Goal: Transaction & Acquisition: Purchase product/service

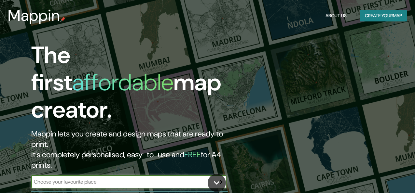
click at [97, 178] on input "text" at bounding box center [122, 181] width 182 height 7
click at [153, 178] on input "text" at bounding box center [122, 181] width 182 height 7
type input "g"
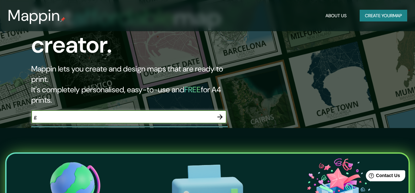
click at [393, 13] on button "Create your map" at bounding box center [382, 16] width 47 height 12
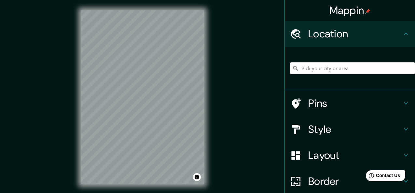
click at [309, 68] on input "Pick your city or area" at bounding box center [352, 68] width 125 height 12
click at [200, 193] on html "Mappin Location [GEOGRAPHIC_DATA] Pins Style Layout Border Choose a border. Hin…" at bounding box center [207, 96] width 415 height 193
click at [338, 66] on input "[GEOGRAPHIC_DATA]" at bounding box center [352, 68] width 125 height 12
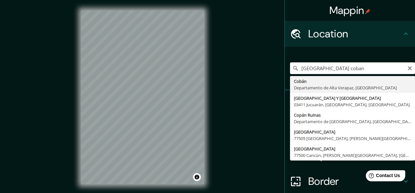
type input "[GEOGRAPHIC_DATA], Departamento de [GEOGRAPHIC_DATA], [GEOGRAPHIC_DATA]"
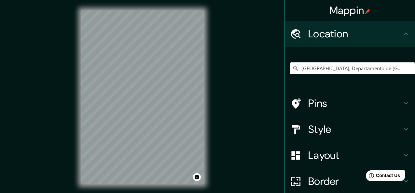
click at [300, 29] on div at bounding box center [299, 33] width 18 height 11
drag, startPoint x: 234, startPoint y: 147, endPoint x: 272, endPoint y: 115, distance: 48.9
click at [244, 107] on div "Mappin Location [GEOGRAPHIC_DATA], [GEOGRAPHIC_DATA], [GEOGRAPHIC_DATA] Pins St…" at bounding box center [207, 102] width 415 height 205
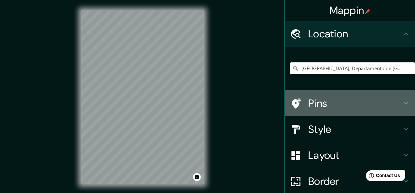
click at [330, 101] on h4 "Pins" at bounding box center [355, 103] width 94 height 13
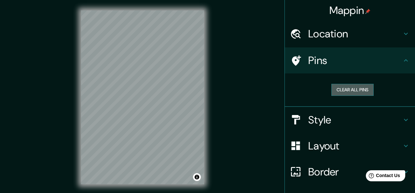
click at [336, 90] on button "Clear all pins" at bounding box center [352, 90] width 42 height 12
click at [235, 148] on div "Mappin Location [GEOGRAPHIC_DATA], [GEOGRAPHIC_DATA], [GEOGRAPHIC_DATA] Pins Cl…" at bounding box center [207, 102] width 415 height 205
